Goal: Task Accomplishment & Management: Manage account settings

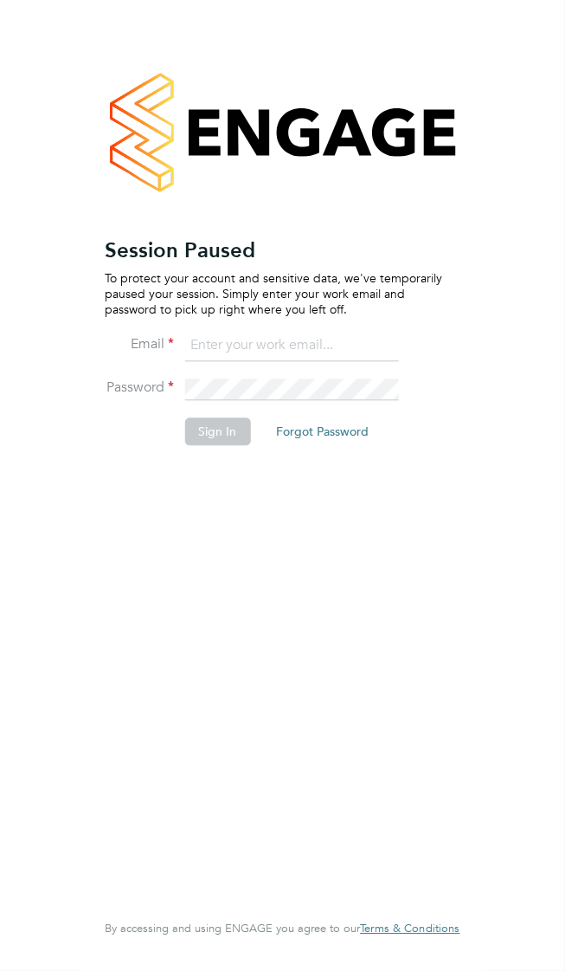
click at [277, 331] on input at bounding box center [291, 346] width 214 height 31
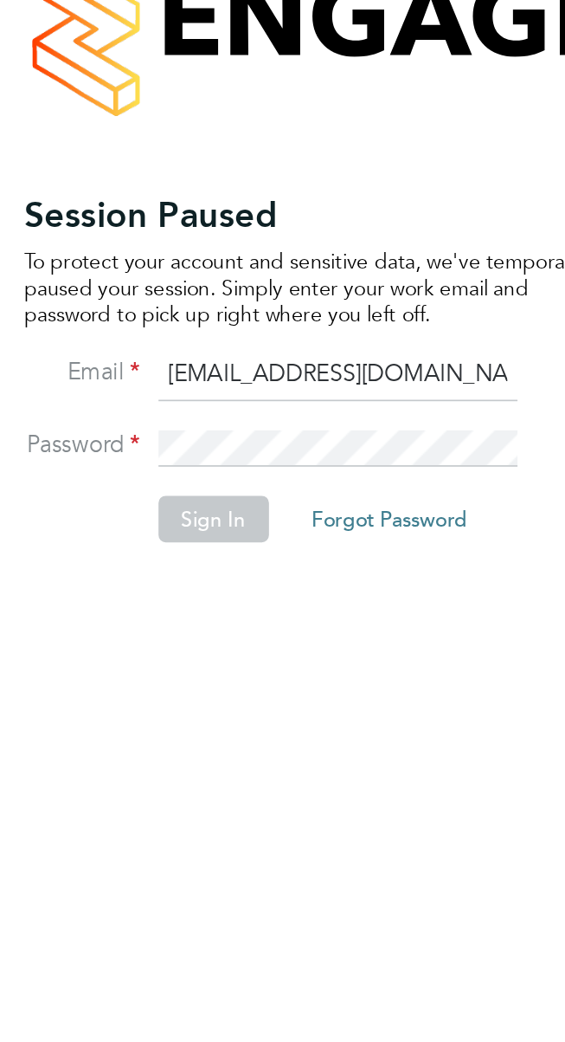
type input "vladcoasas92@gmail.com"
click at [215, 418] on button "Sign In" at bounding box center [217, 432] width 66 height 28
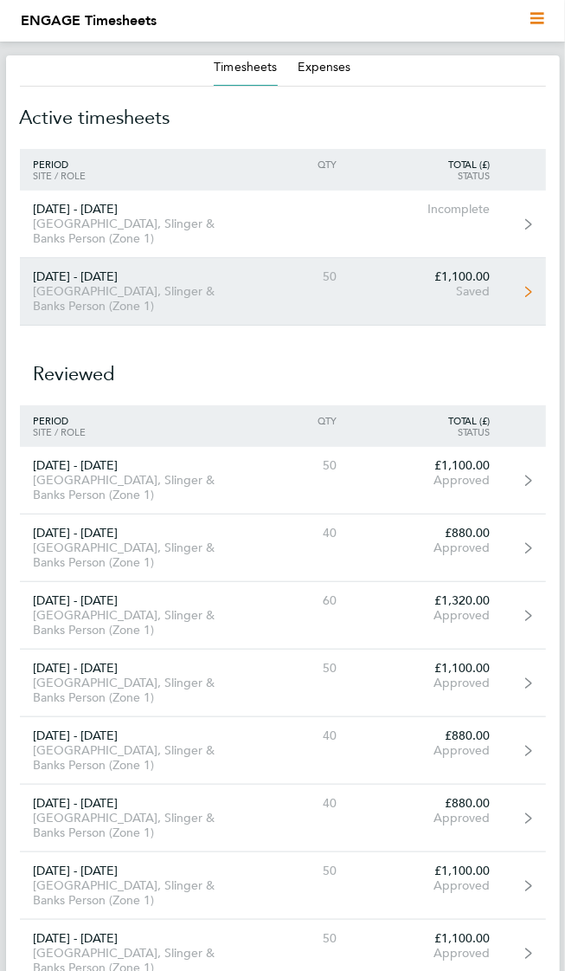
click at [339, 269] on div "50" at bounding box center [301, 276] width 100 height 15
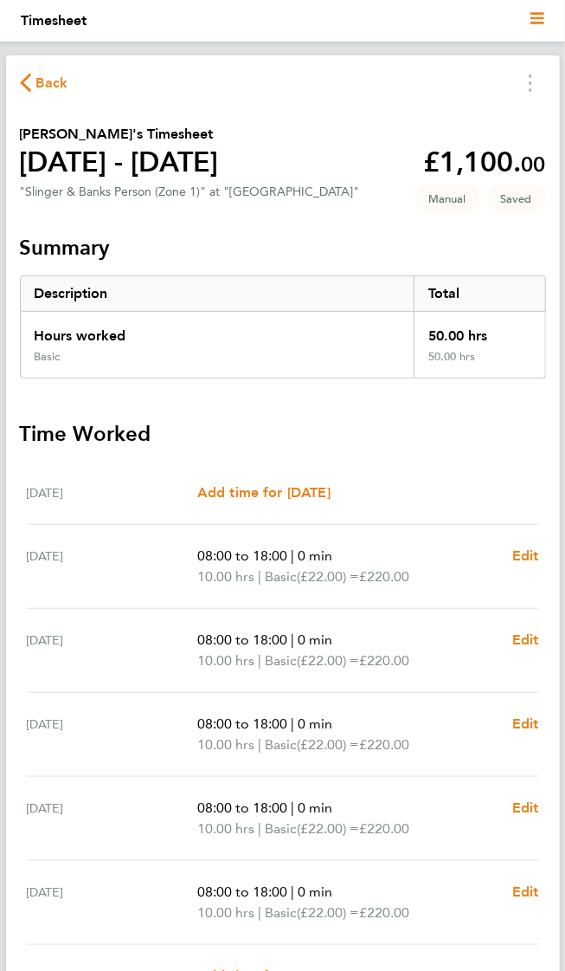
scroll to position [17, 0]
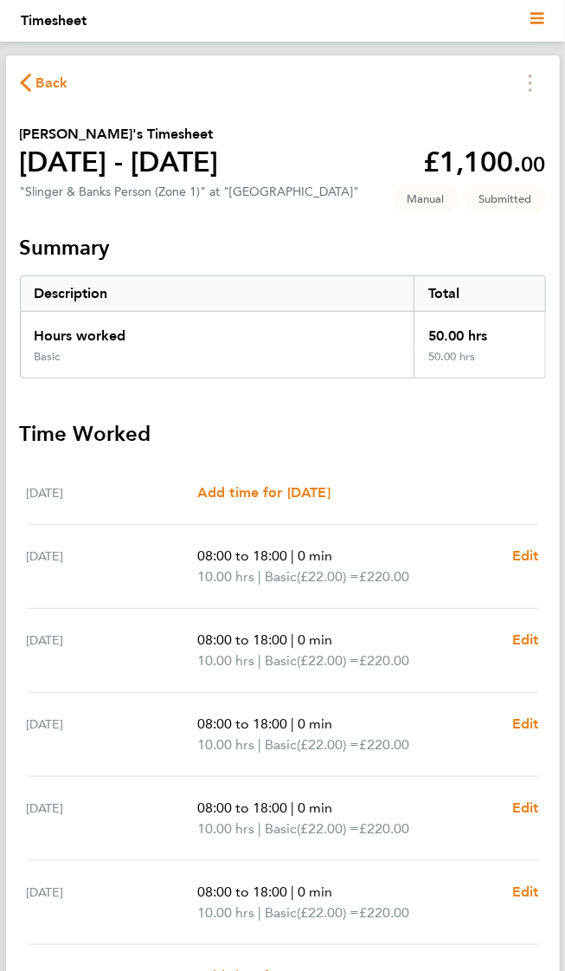
click at [47, 82] on span "Back" at bounding box center [52, 83] width 32 height 21
